Goal: Information Seeking & Learning: Learn about a topic

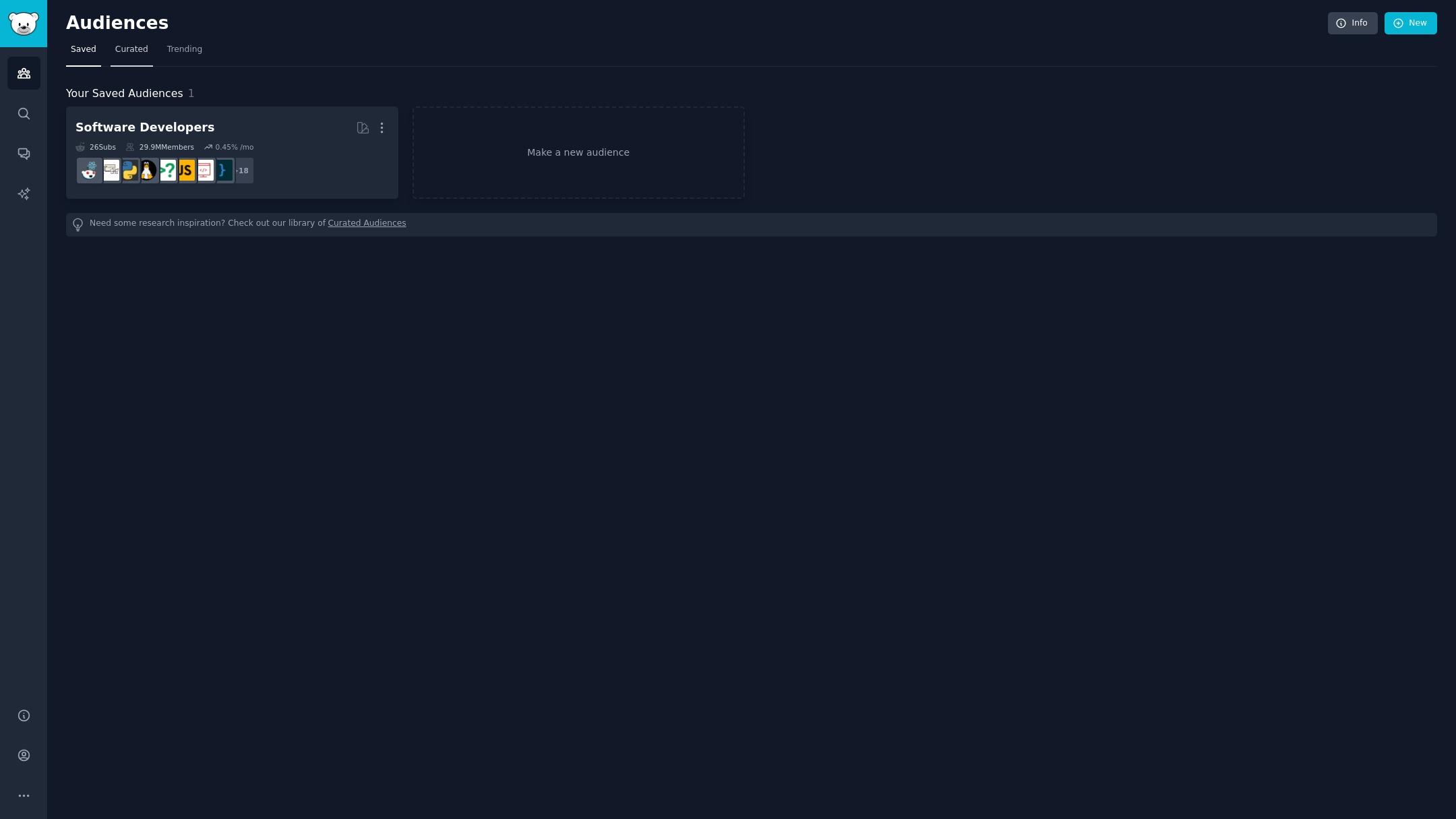
click at [122, 51] on span "Curated" at bounding box center [131, 50] width 33 height 12
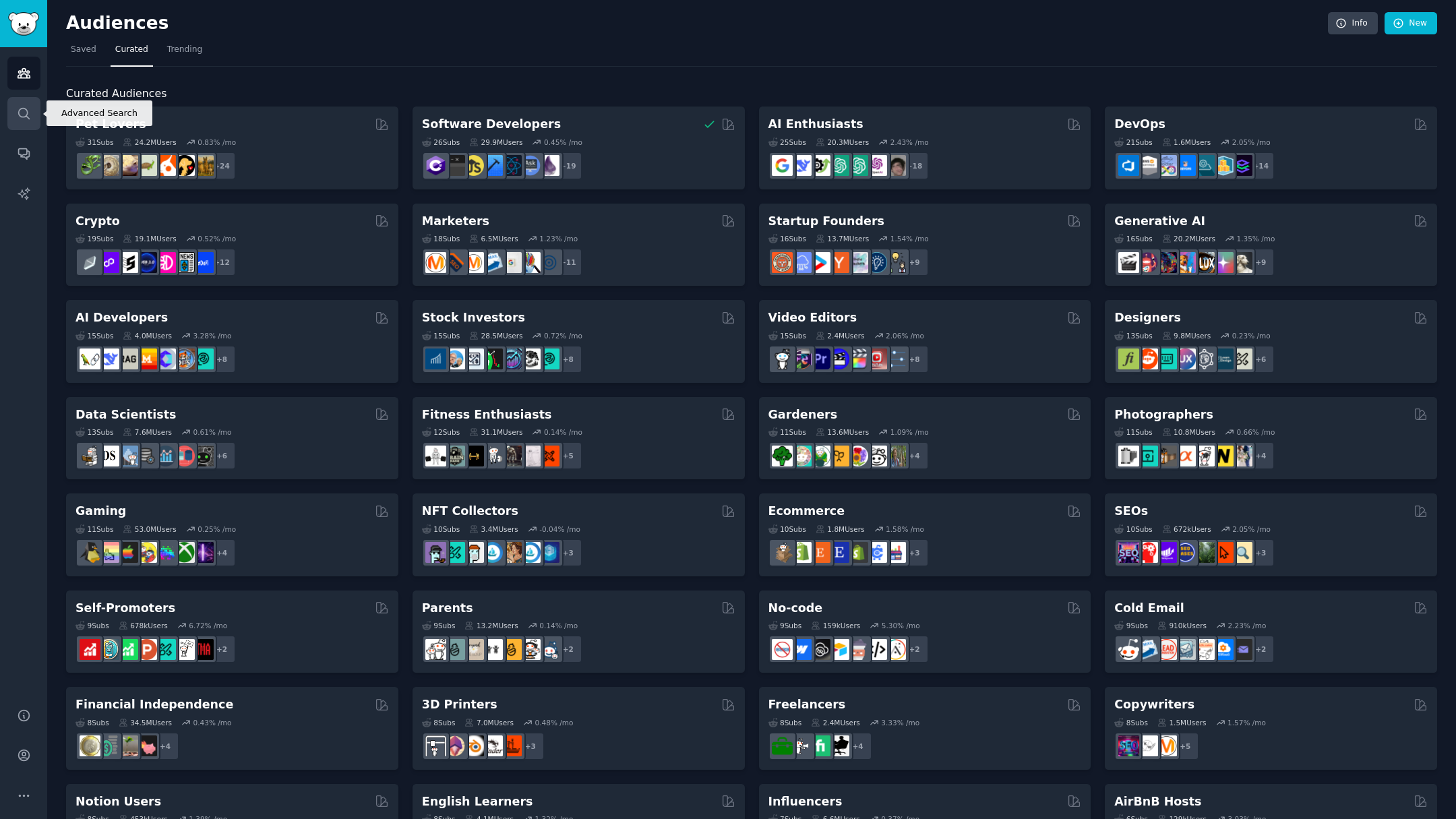
click at [36, 111] on link "Search" at bounding box center [23, 113] width 33 height 33
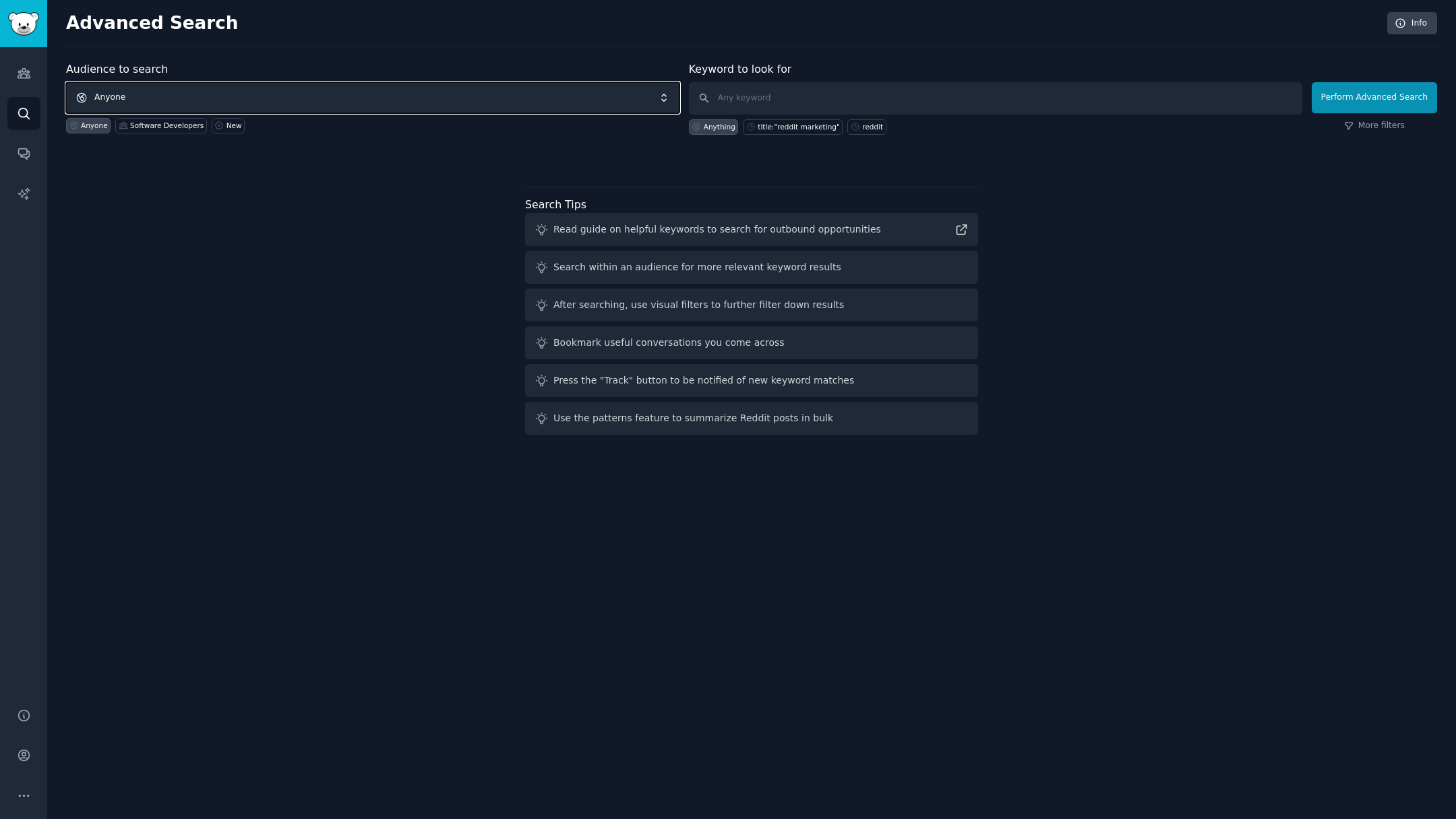
click at [490, 96] on span "Anyone" at bounding box center [372, 97] width 613 height 31
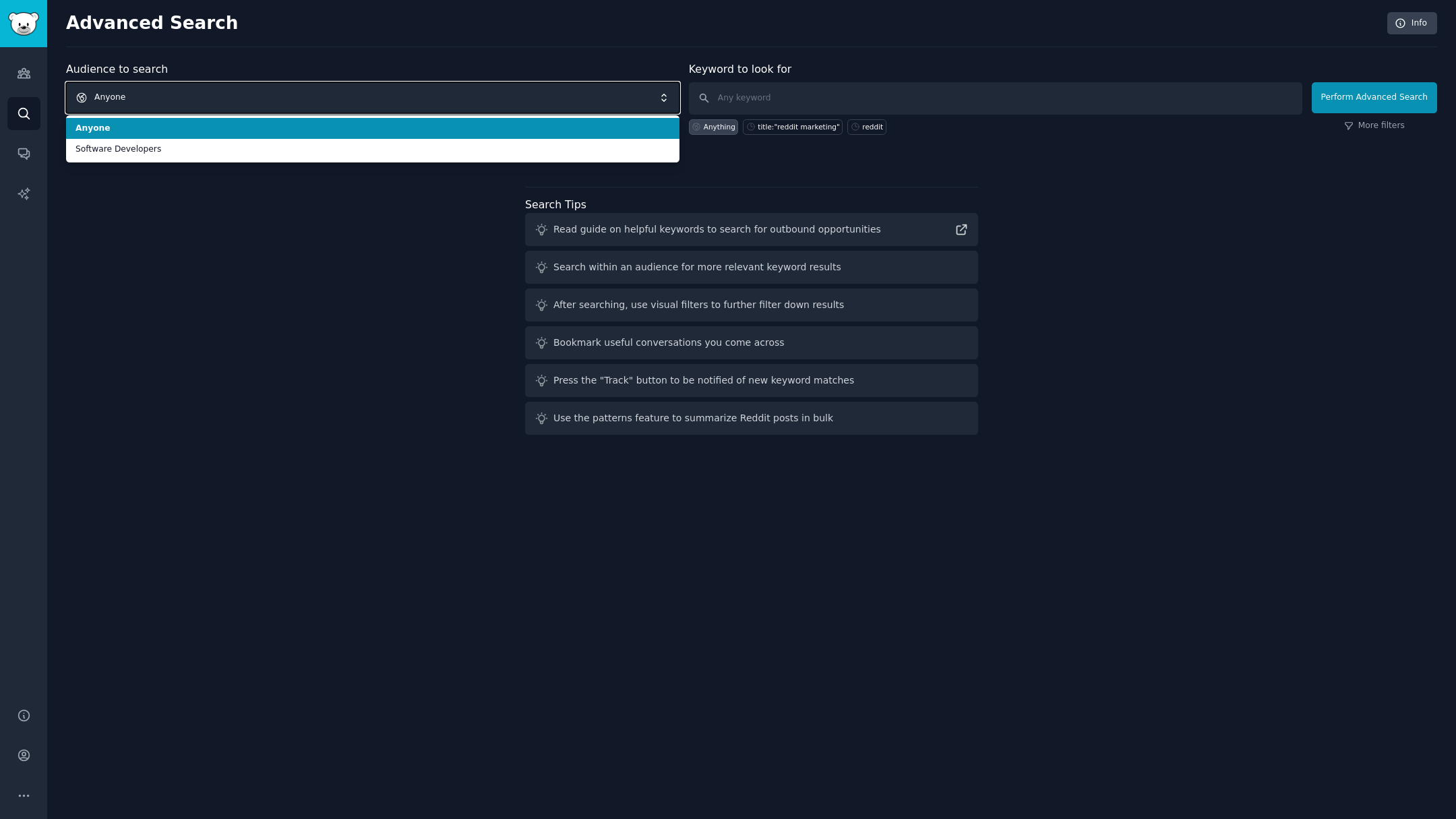
click at [490, 96] on span "Anyone" at bounding box center [372, 97] width 613 height 31
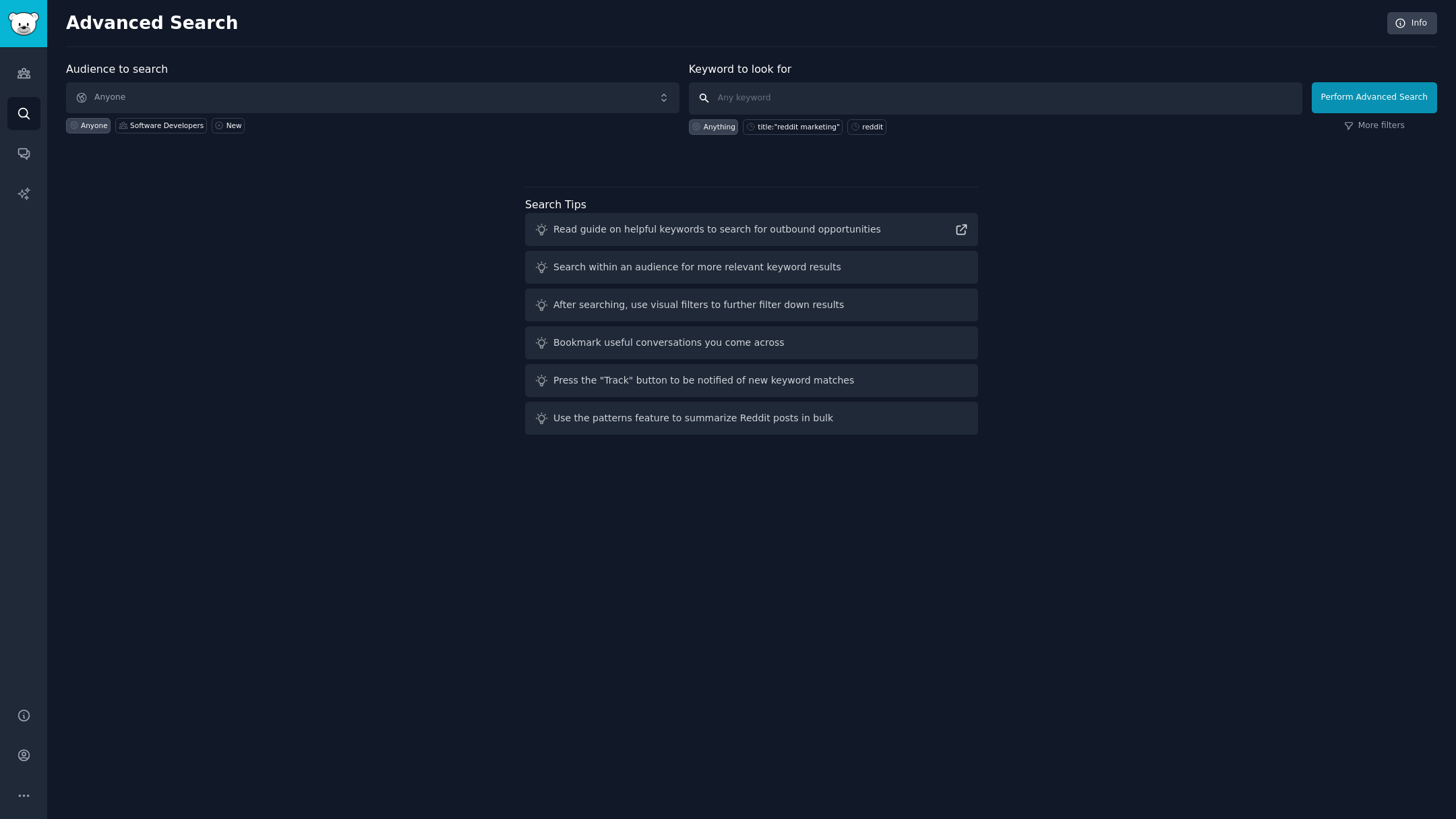
click at [797, 90] on input "text" at bounding box center [995, 98] width 613 height 33
type input "ASKREDDIT"
click at [1388, 100] on button "Perform Advanced Search" at bounding box center [1374, 97] width 125 height 31
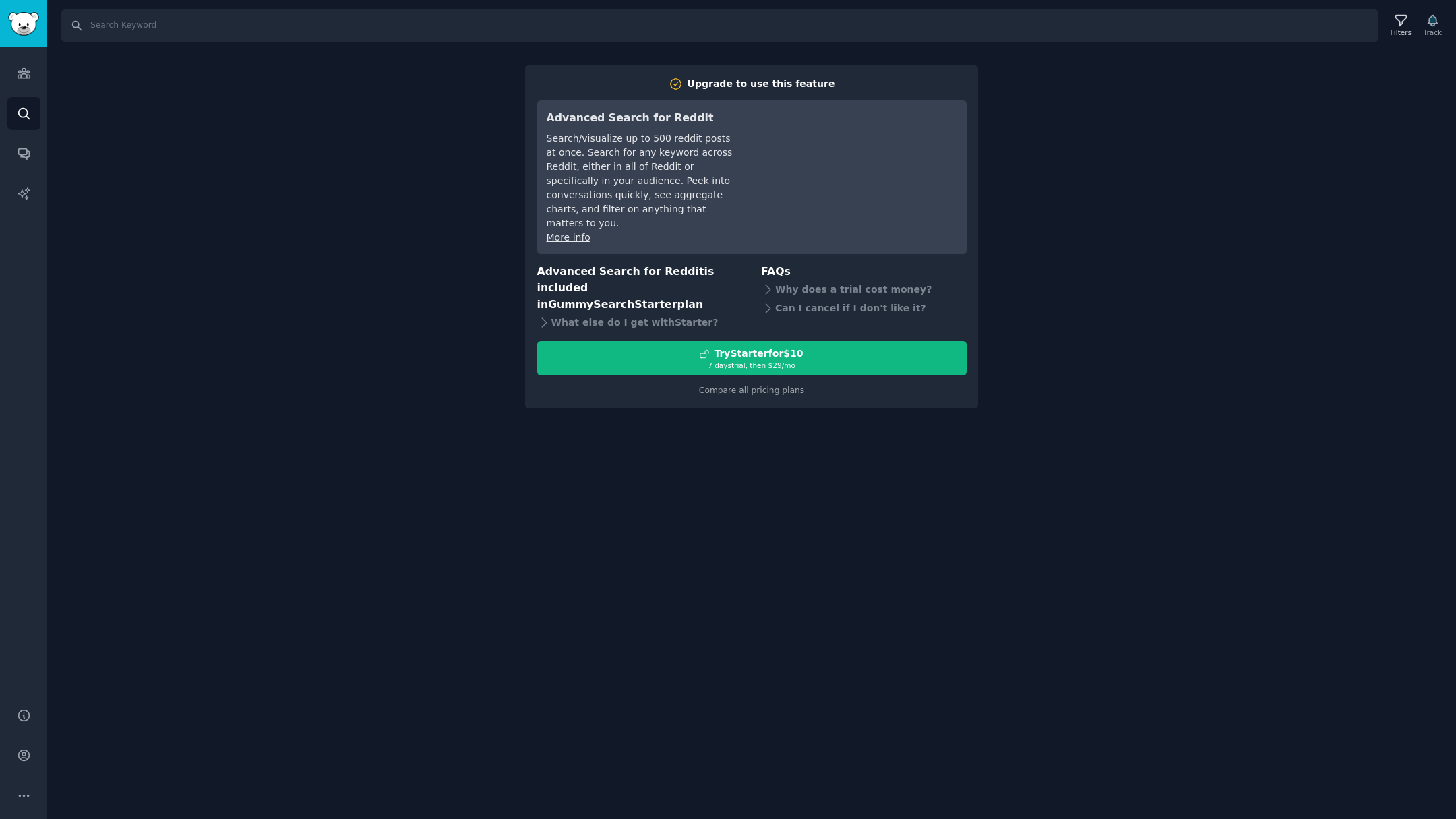
click at [1107, 312] on div "Search Filters Track Upgrade to use this feature Advanced Search for Reddit Sea…" at bounding box center [751, 410] width 1408 height 819
click at [29, 71] on icon "Sidebar" at bounding box center [24, 73] width 12 height 10
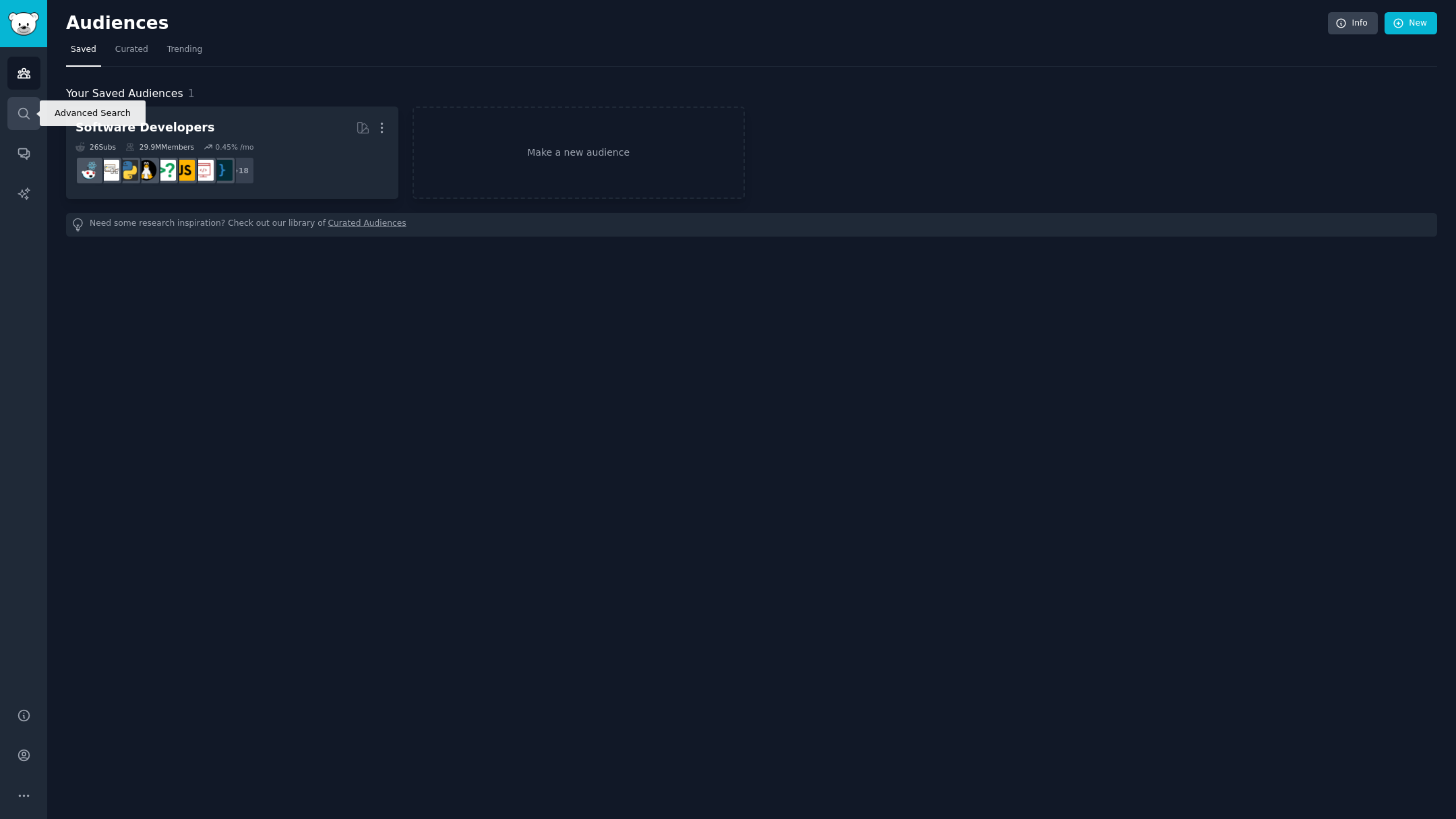
click at [23, 118] on icon "Sidebar" at bounding box center [24, 114] width 14 height 14
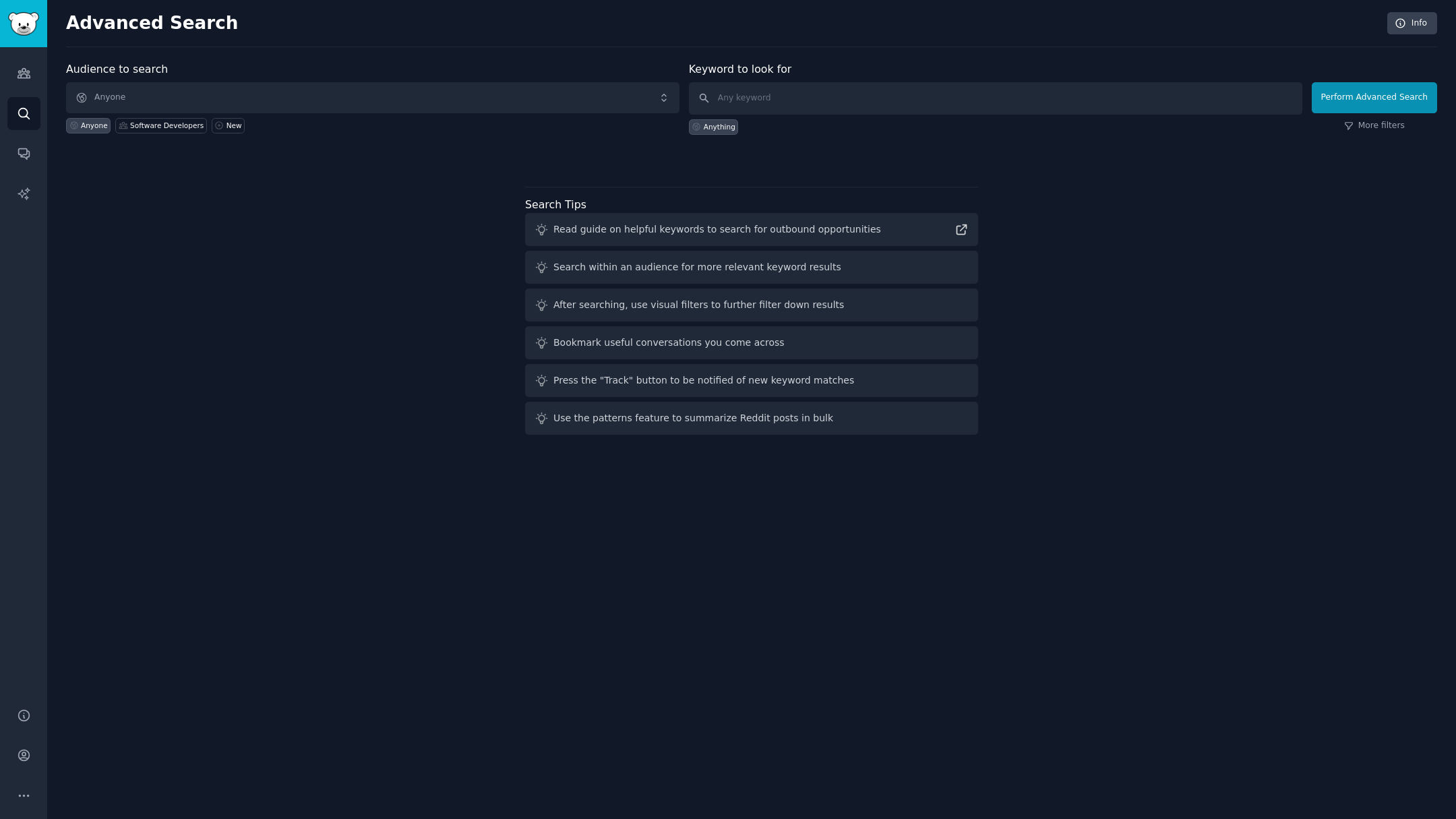
click at [293, 273] on div "Audience to search Anyone Anyone Software Developers New Keyword to look for An…" at bounding box center [752, 251] width 1371 height 379
click at [893, 235] on div "Read guide on helpful keywords to search for outbound opportunities" at bounding box center [751, 229] width 453 height 33
click at [20, 155] on icon "Sidebar" at bounding box center [24, 154] width 11 height 11
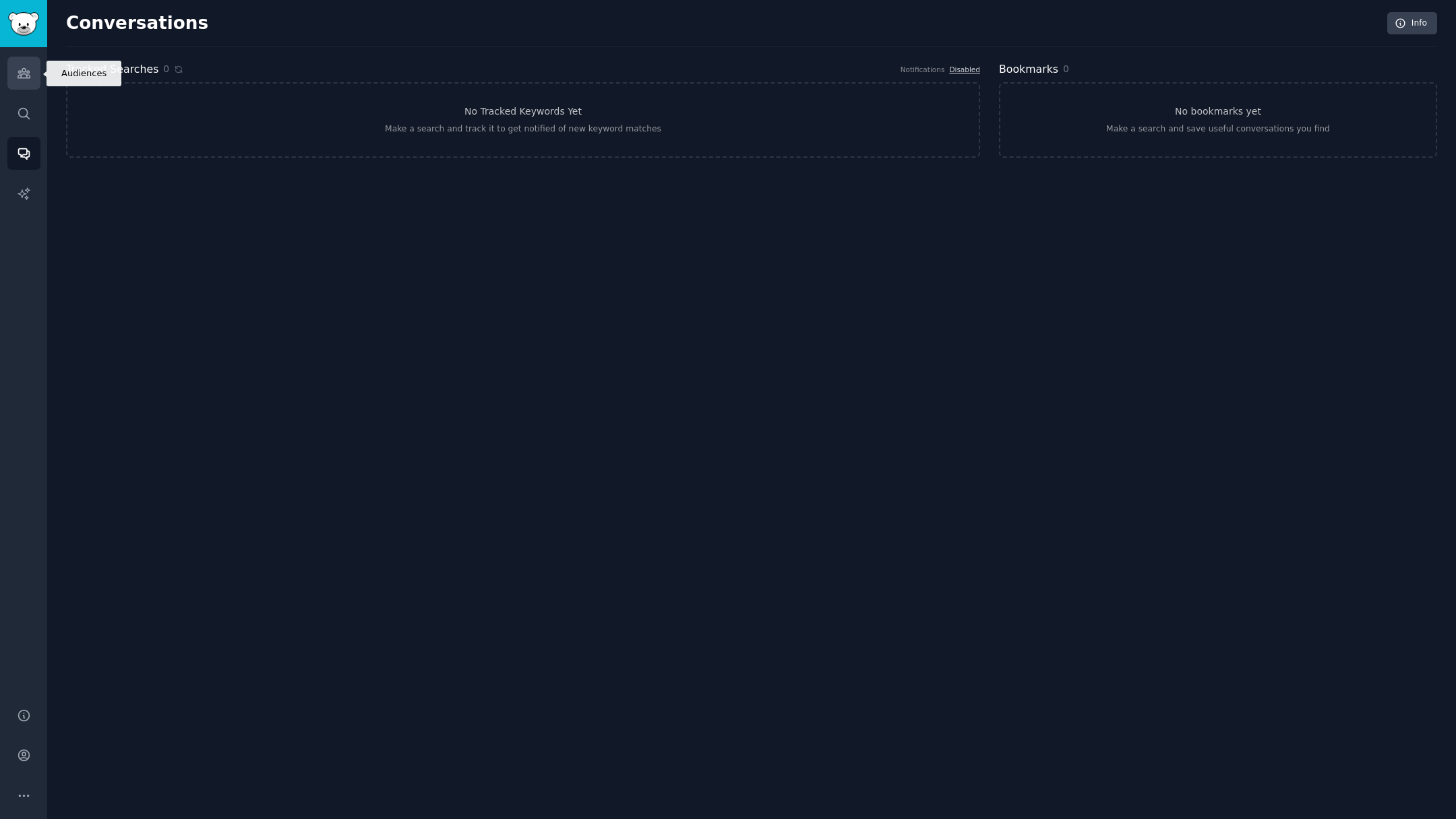
click at [25, 81] on link "Audiences" at bounding box center [23, 72] width 33 height 33
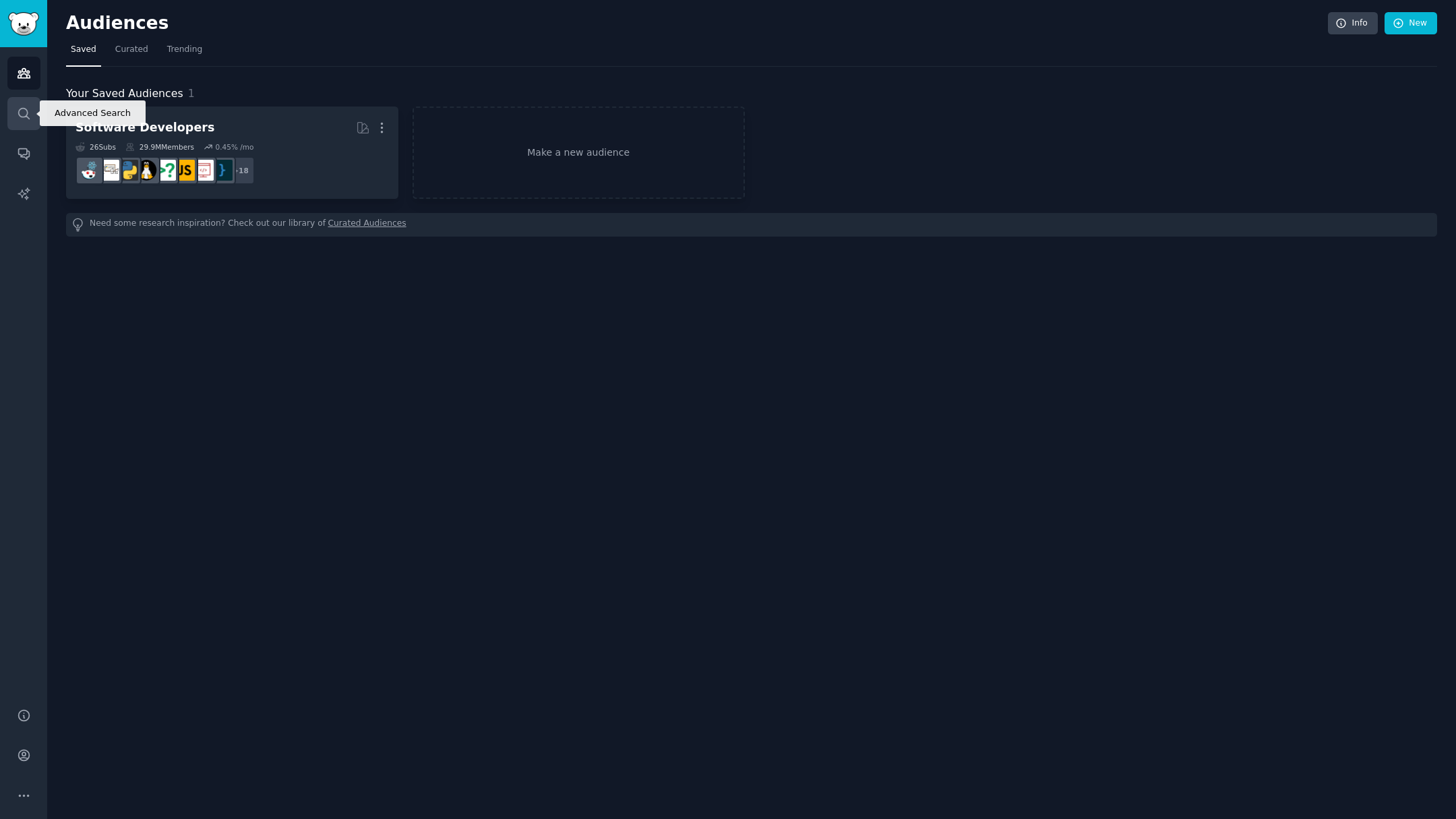
click at [26, 107] on icon "Sidebar" at bounding box center [24, 114] width 14 height 14
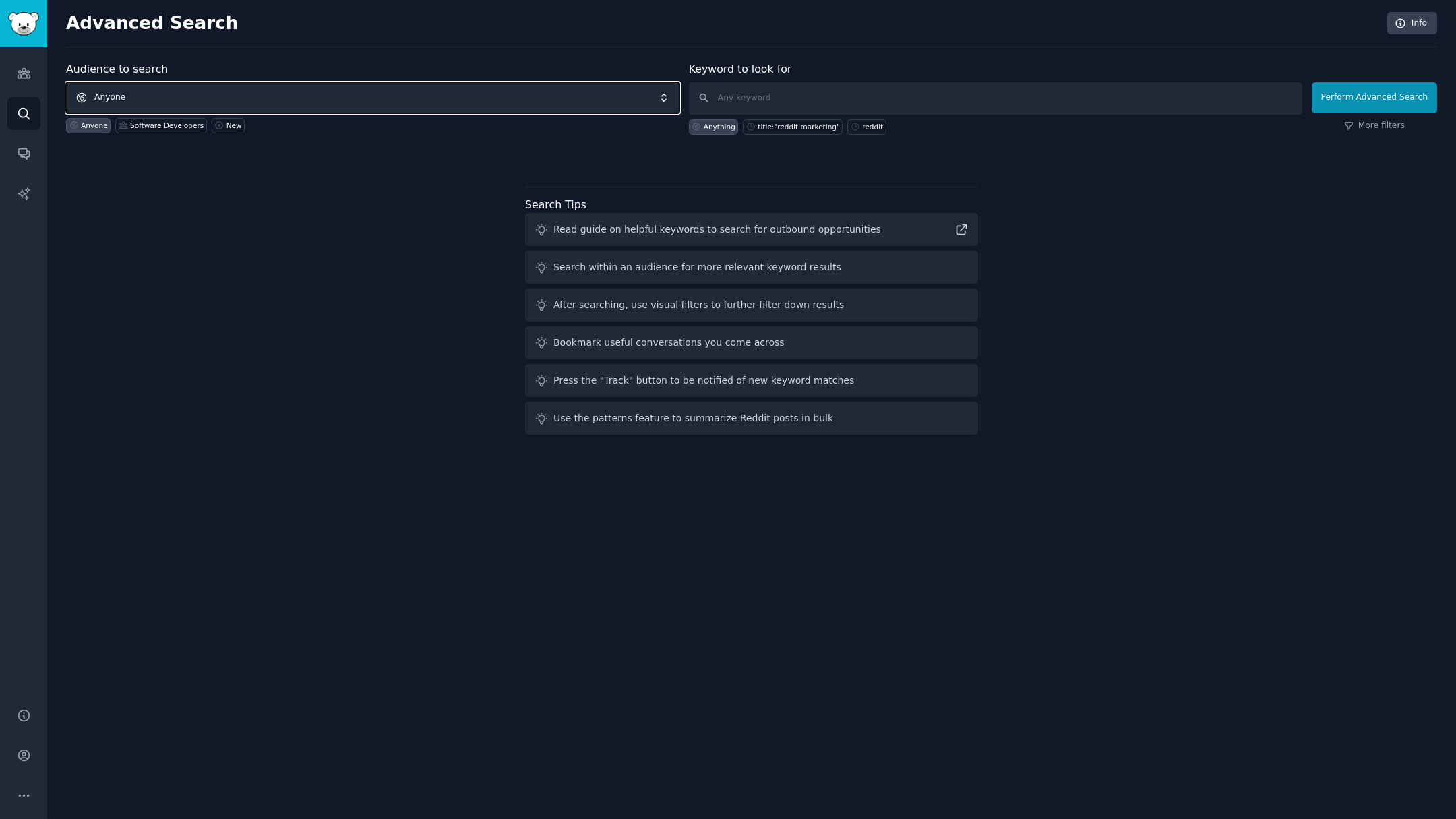
click at [156, 97] on span "Anyone" at bounding box center [372, 97] width 613 height 31
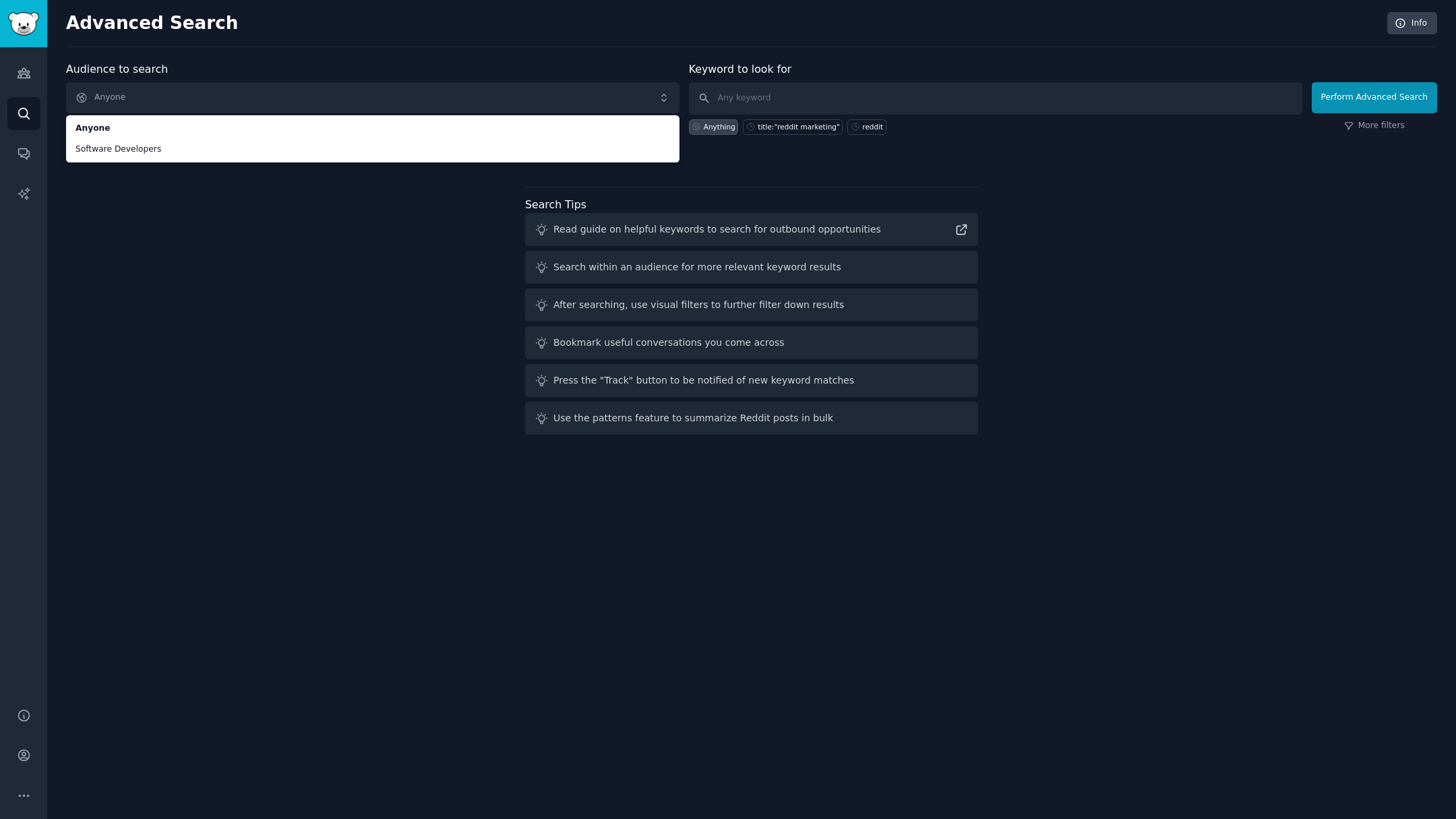
drag, startPoint x: 152, startPoint y: 148, endPoint x: 232, endPoint y: 252, distance: 131.2
click at [232, 252] on div "Audience to search Anyone Anyone Software Developers Anyone Software Developers…" at bounding box center [752, 251] width 1371 height 379
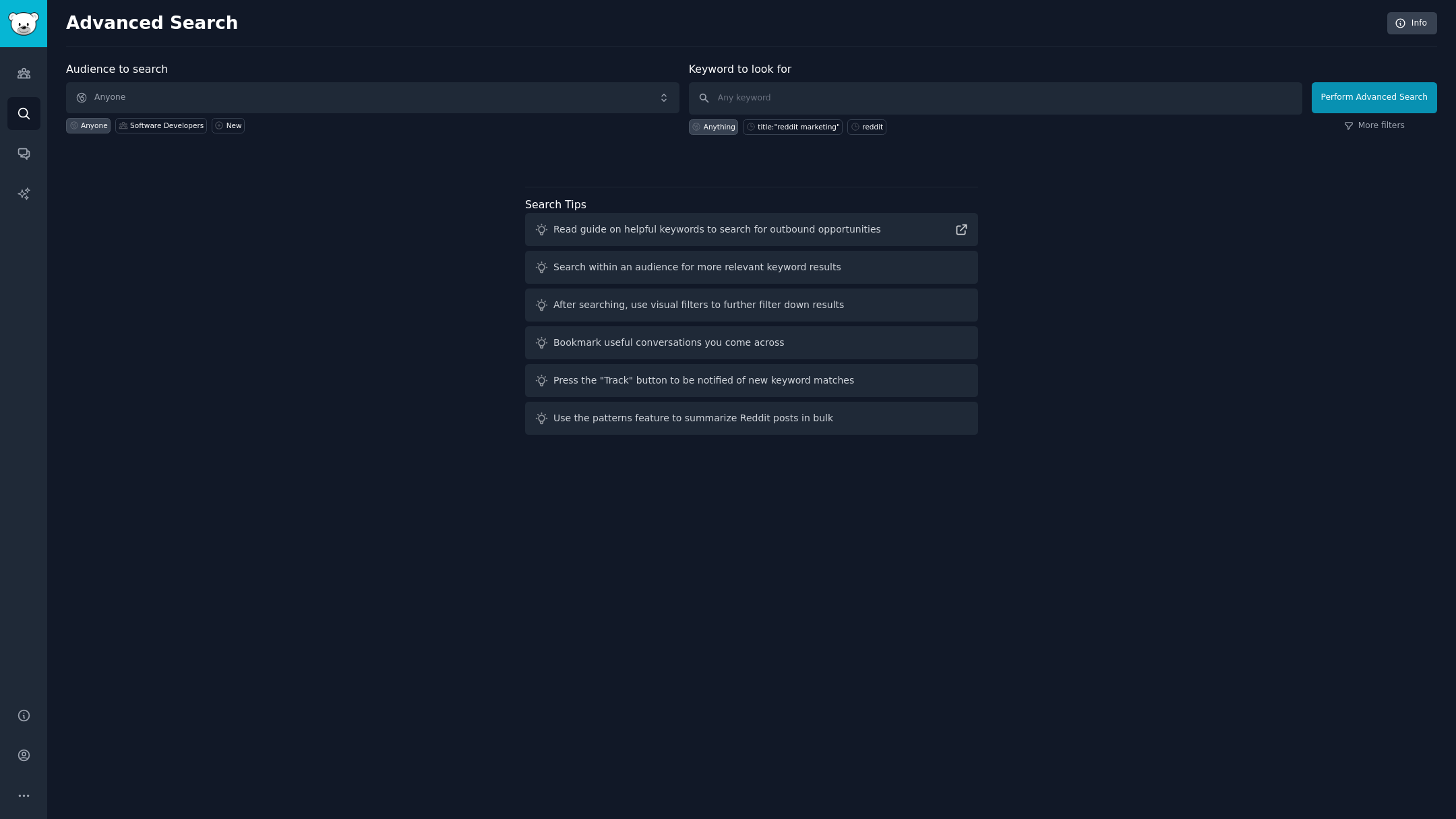
click at [232, 252] on div "Audience to search Anyone Anyone Software Developers New Keyword to look for An…" at bounding box center [752, 251] width 1371 height 379
click at [126, 99] on span "Anyone" at bounding box center [372, 97] width 613 height 31
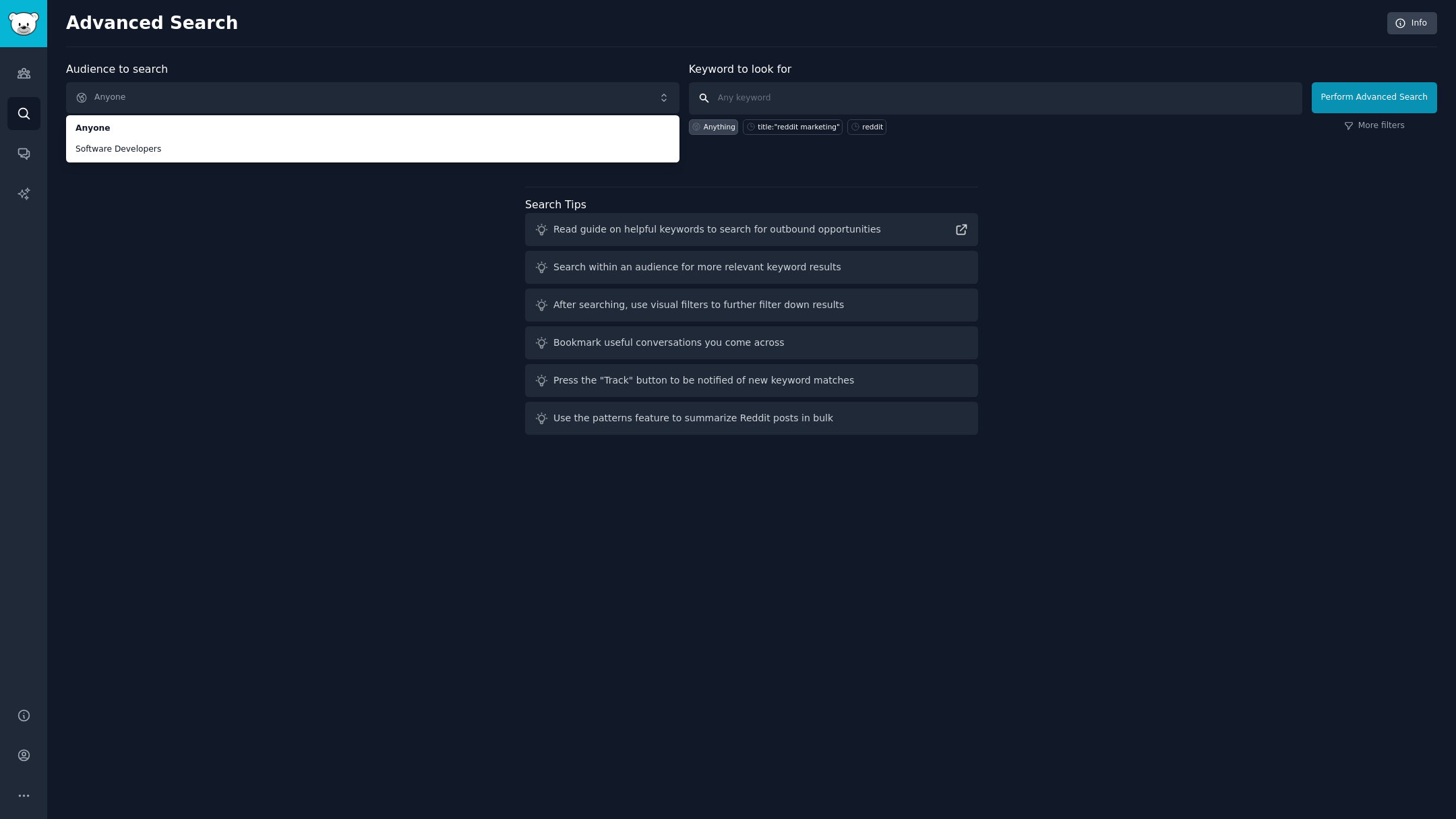
click at [807, 90] on input "text" at bounding box center [995, 98] width 613 height 33
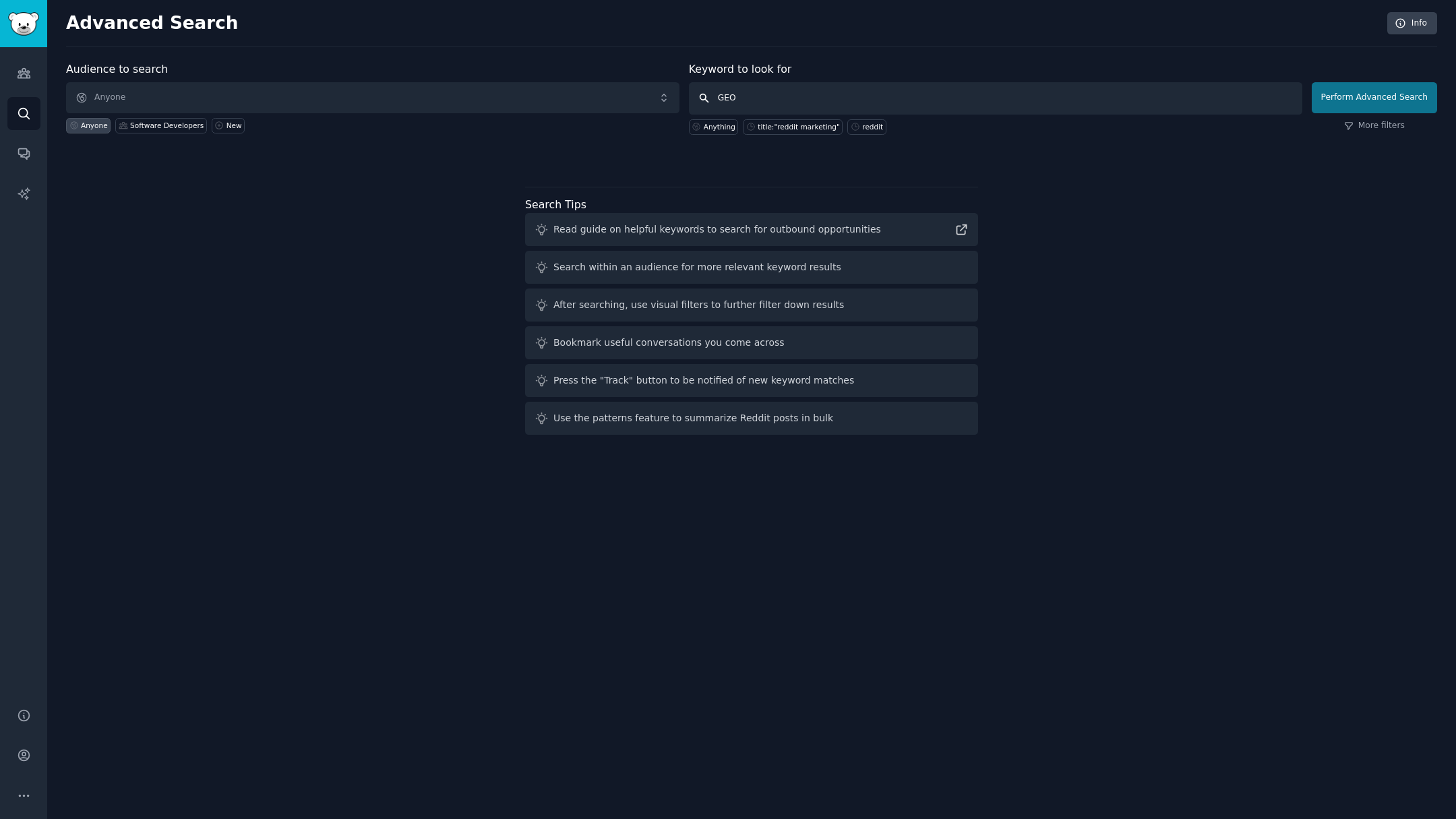
type input "GEO"
click at [1375, 86] on button "Perform Advanced Search" at bounding box center [1374, 97] width 125 height 31
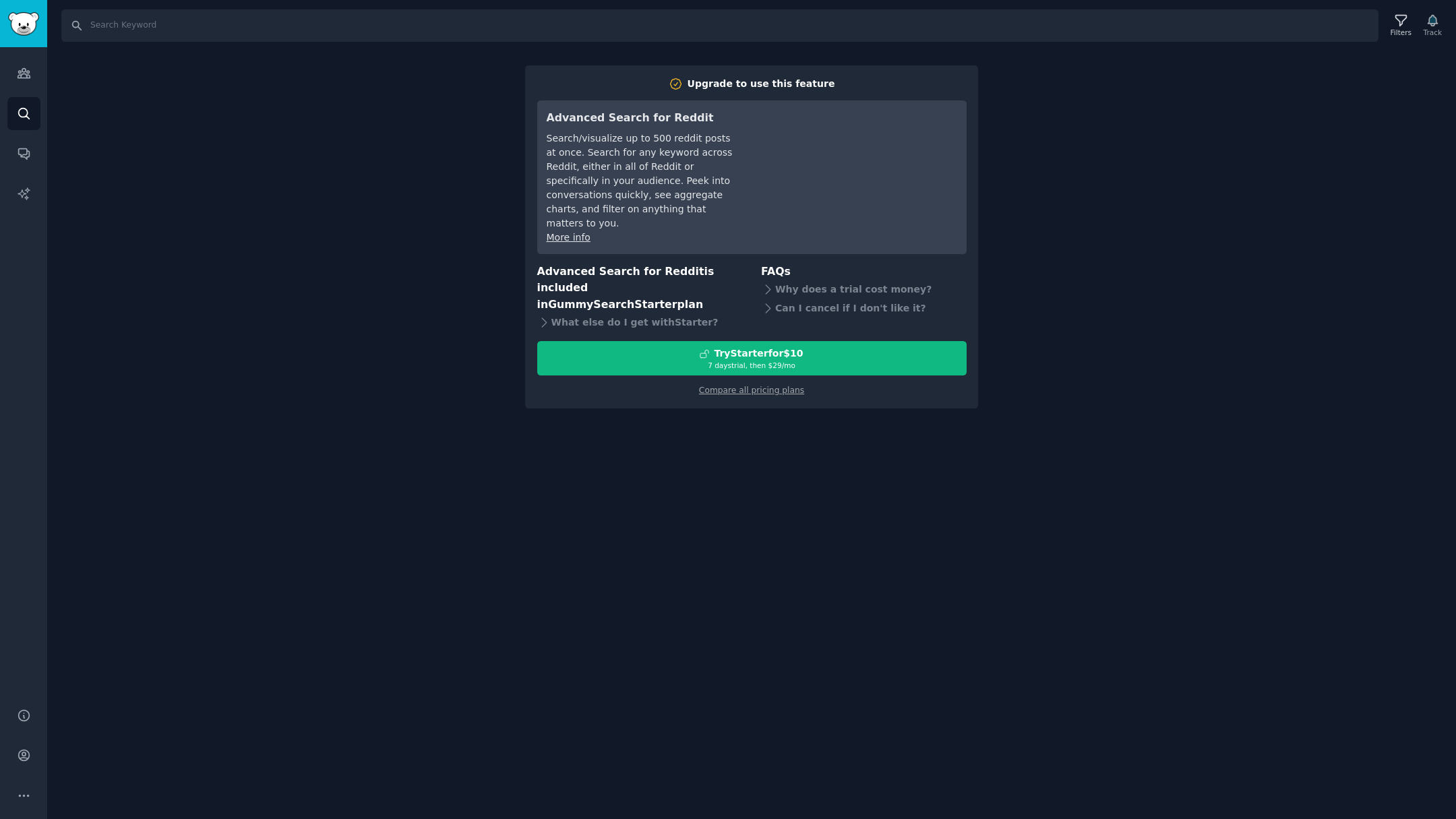
click at [754, 475] on div "Search Filters Track Upgrade to use this feature Advanced Search for Reddit Sea…" at bounding box center [751, 410] width 1408 height 819
click at [35, 70] on link "Audiences" at bounding box center [23, 72] width 33 height 33
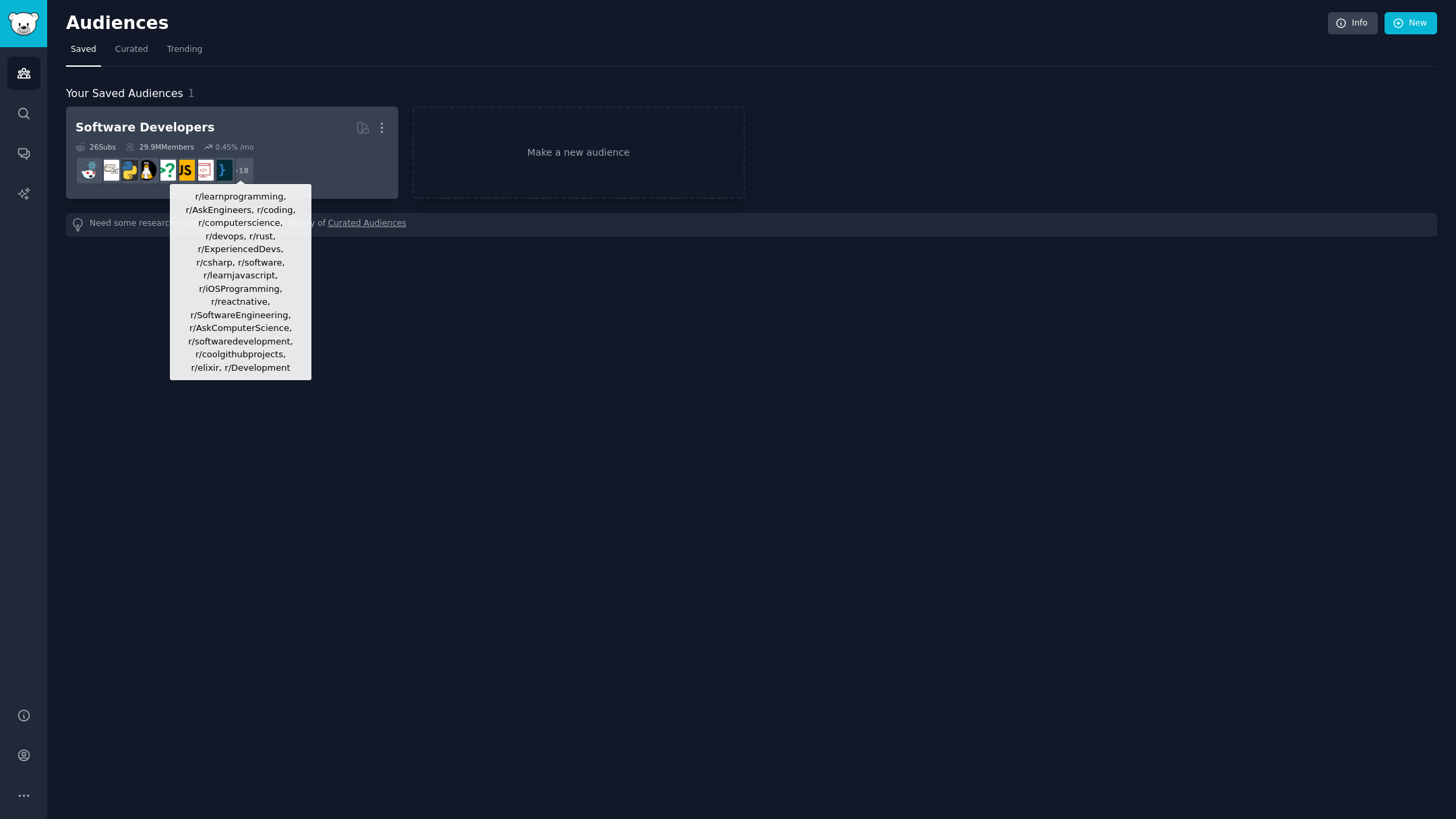
click at [246, 158] on div "+ 18" at bounding box center [241, 170] width 28 height 28
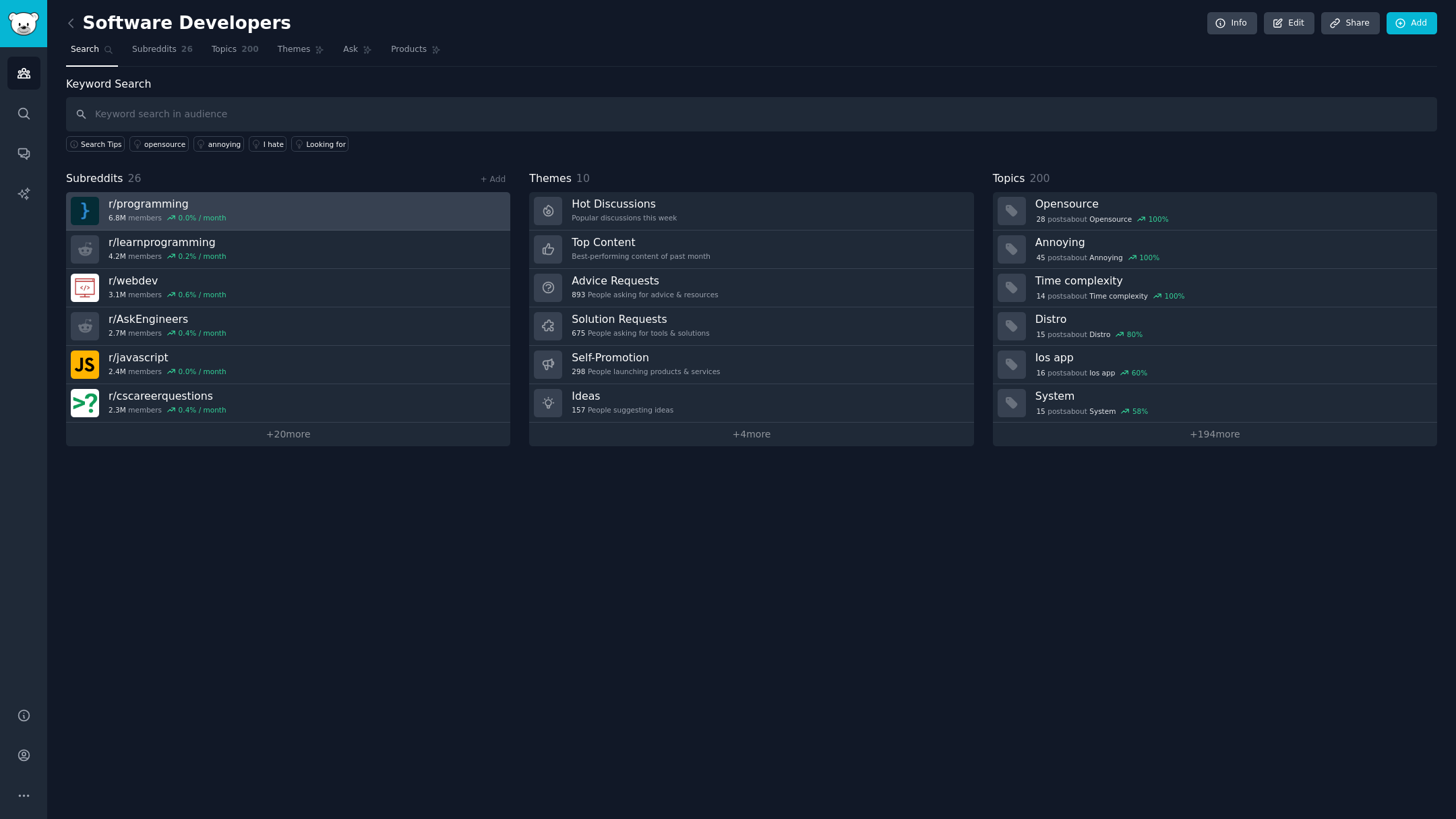
click at [292, 224] on link "r/ programming 6.8M members 0.0 % / month" at bounding box center [288, 212] width 444 height 39
